Goal: Task Accomplishment & Management: Manage account settings

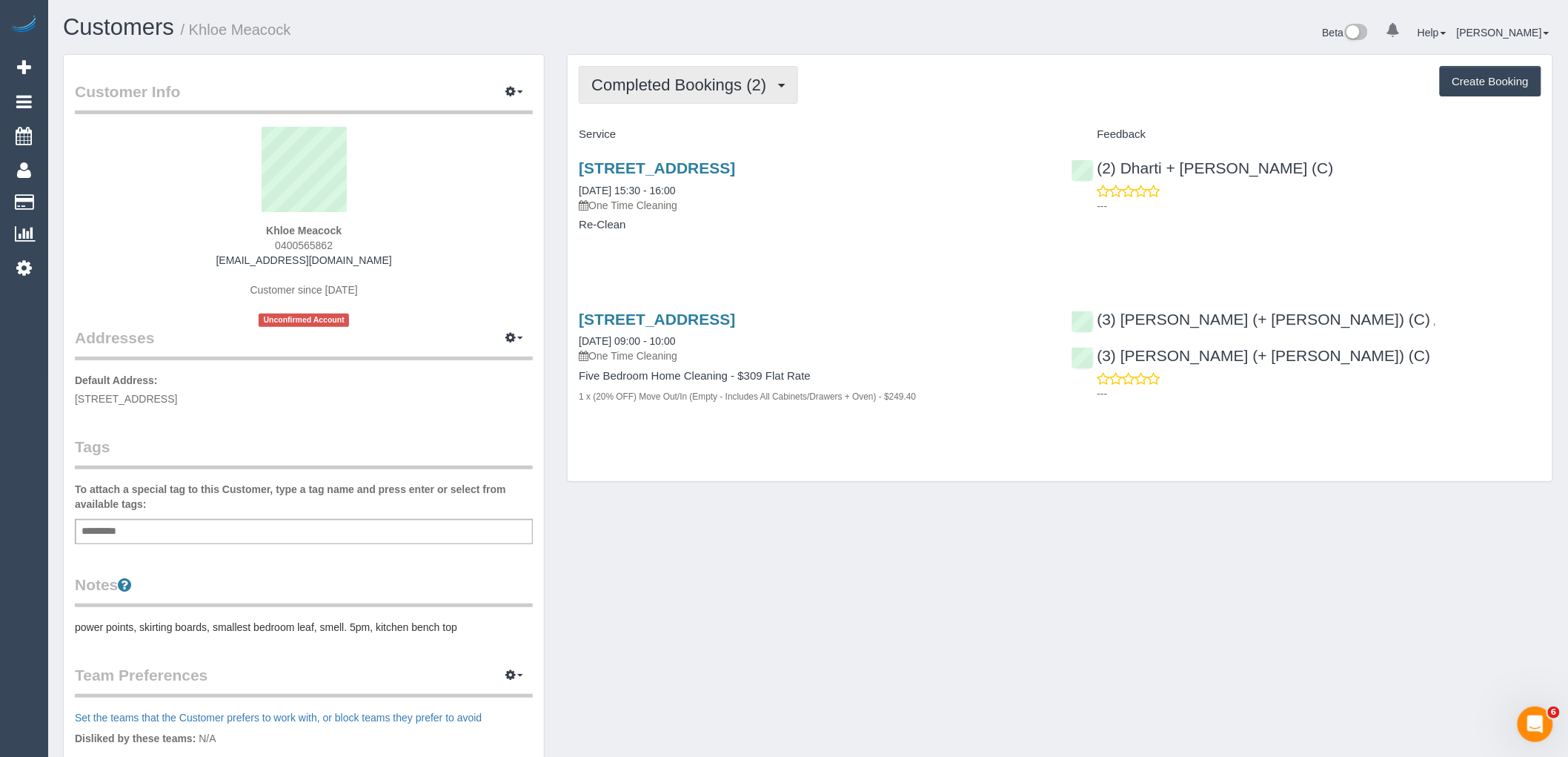
click at [738, 90] on span "Completed Bookings (2)" at bounding box center [683, 85] width 182 height 19
click at [847, 209] on p "One Time Cleaning" at bounding box center [813, 205] width 470 height 15
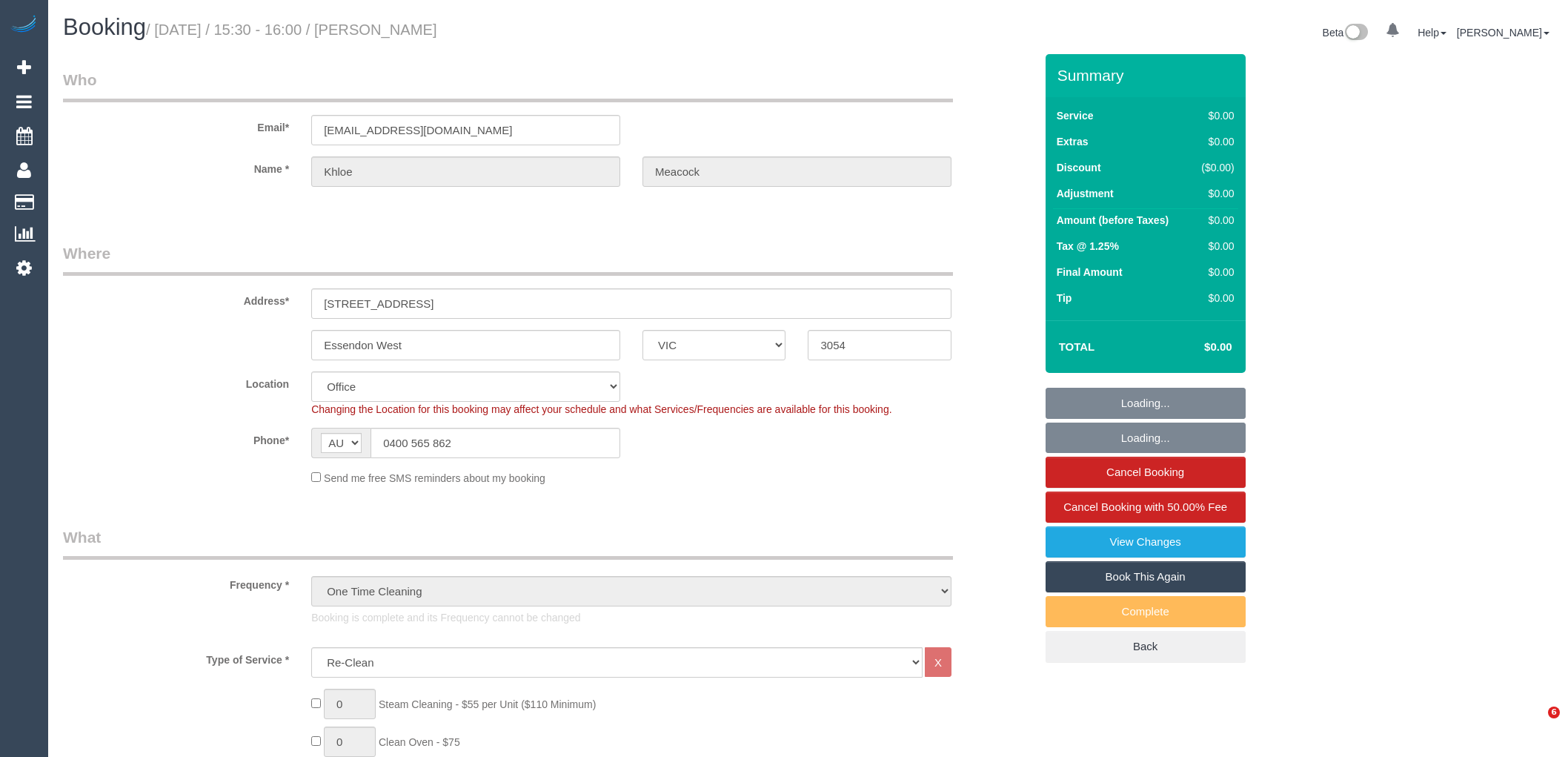
select select "VIC"
select select "number:28"
select select "number:14"
select select "number:18"
select select "number:36"
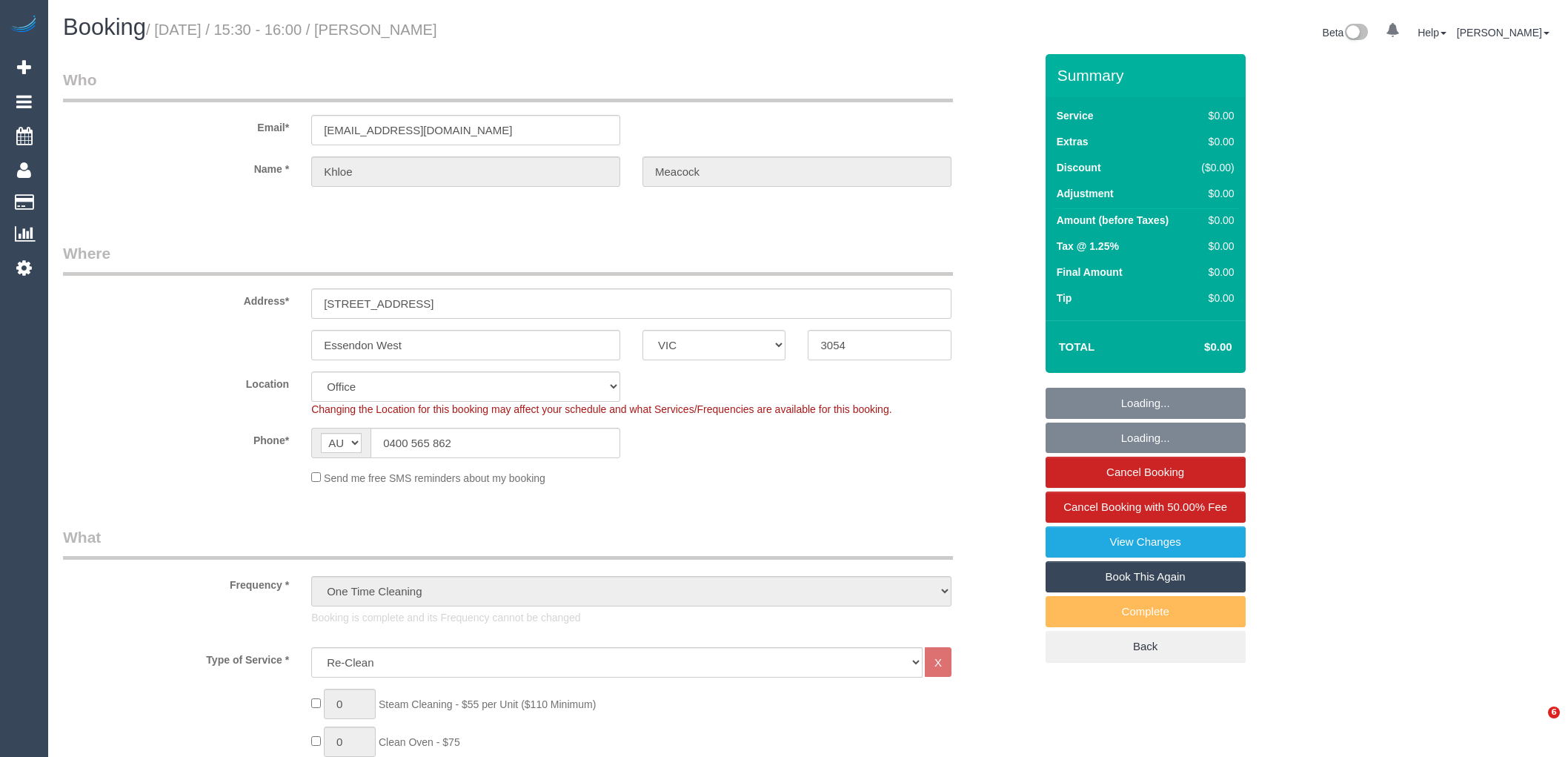
select select "number:26"
